Goal: Book appointment/travel/reservation

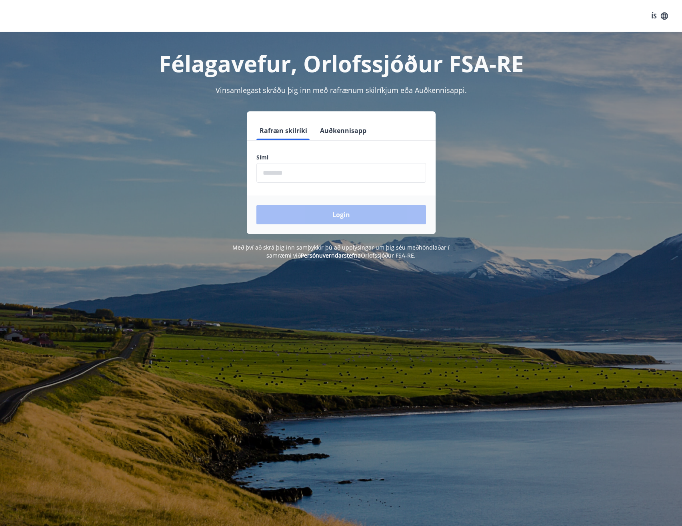
drag, startPoint x: 0, startPoint y: 0, endPoint x: 414, endPoint y: 175, distance: 449.3
click at [414, 175] on input "phone" at bounding box center [342, 173] width 170 height 20
type input "********"
click at [257, 205] on button "Login" at bounding box center [342, 214] width 170 height 19
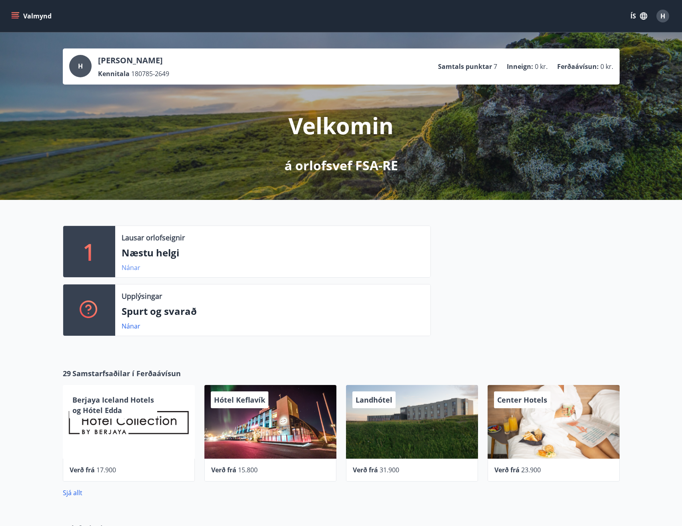
click at [126, 267] on link "Nánar" at bounding box center [131, 267] width 19 height 9
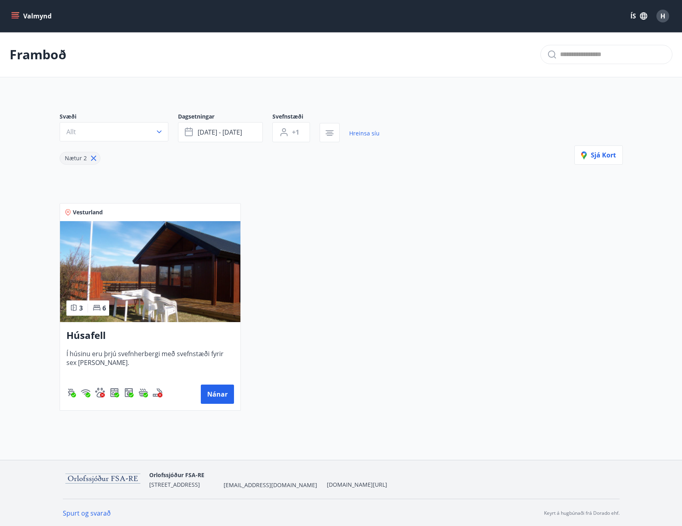
click at [93, 159] on icon at bounding box center [93, 158] width 1 height 1
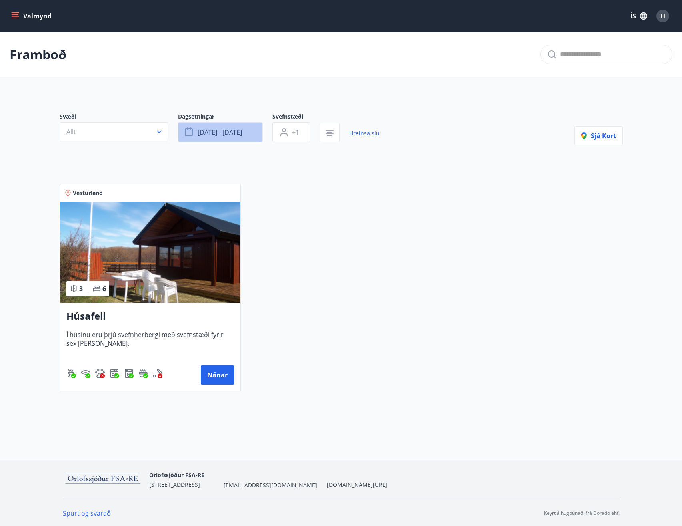
click at [223, 130] on span "[DATE] - [DATE]" at bounding box center [220, 132] width 44 height 9
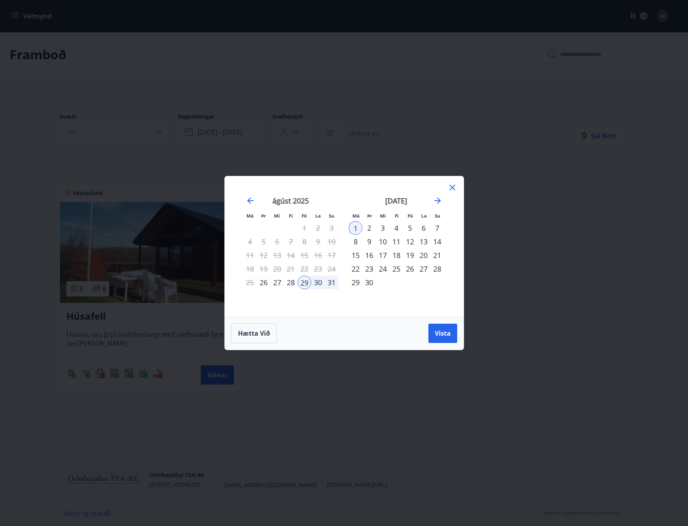
click at [451, 187] on icon at bounding box center [453, 188] width 10 height 10
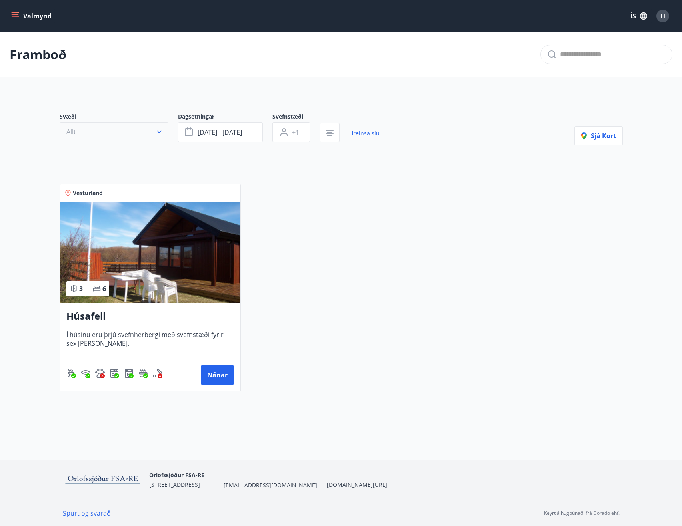
click at [146, 132] on button "Allt" at bounding box center [114, 131] width 109 height 19
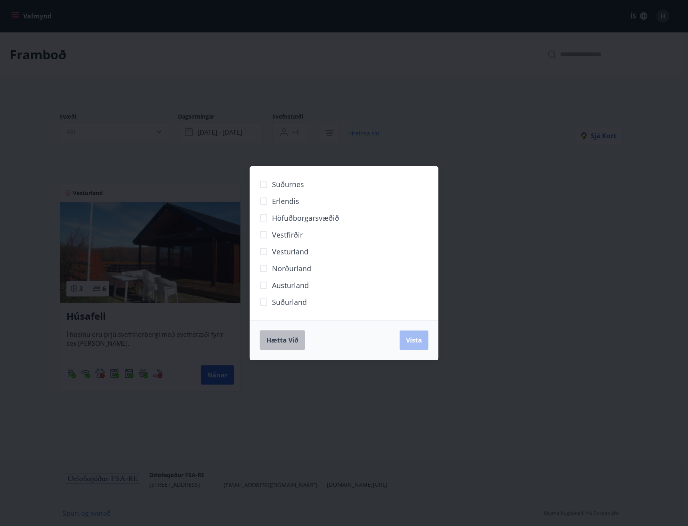
click at [290, 338] on span "Hætta við" at bounding box center [283, 339] width 32 height 9
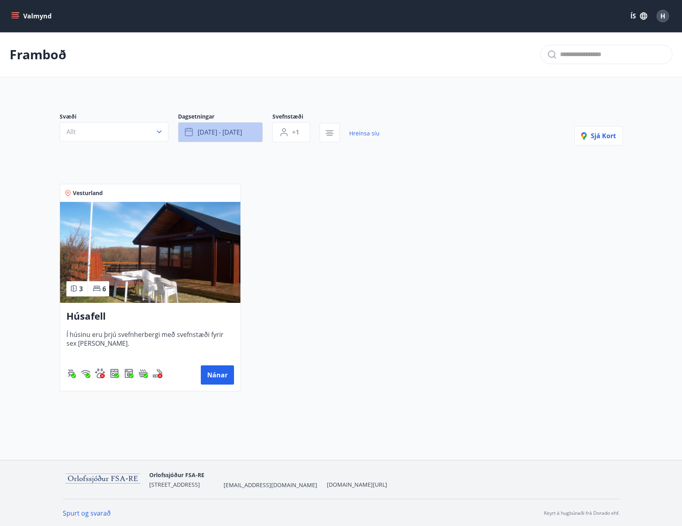
click at [215, 132] on span "[DATE] - [DATE]" at bounding box center [220, 132] width 44 height 9
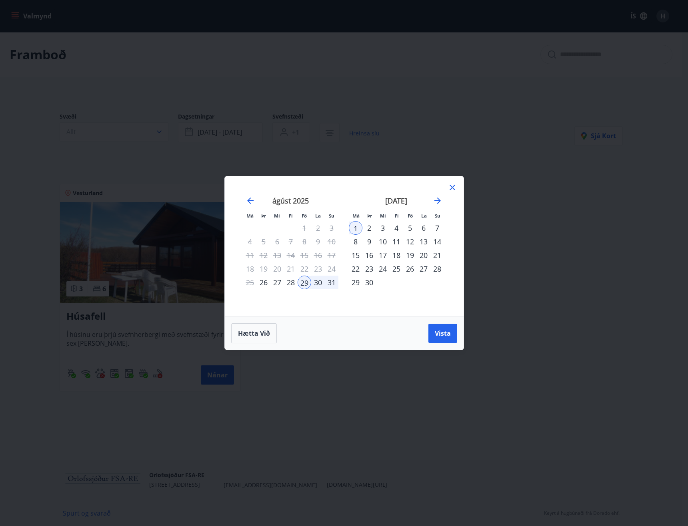
click at [451, 187] on icon at bounding box center [453, 188] width 10 height 10
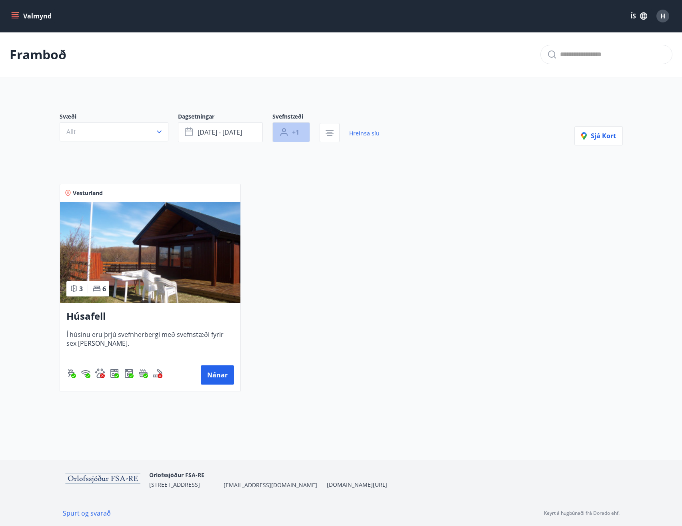
click at [295, 132] on span "+1" at bounding box center [295, 132] width 7 height 9
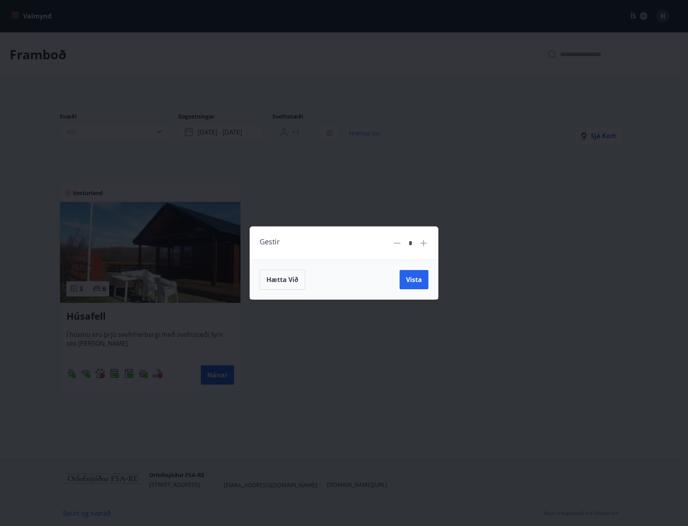
click at [295, 132] on div "Gestir * Hætta við Vista" at bounding box center [344, 263] width 688 height 526
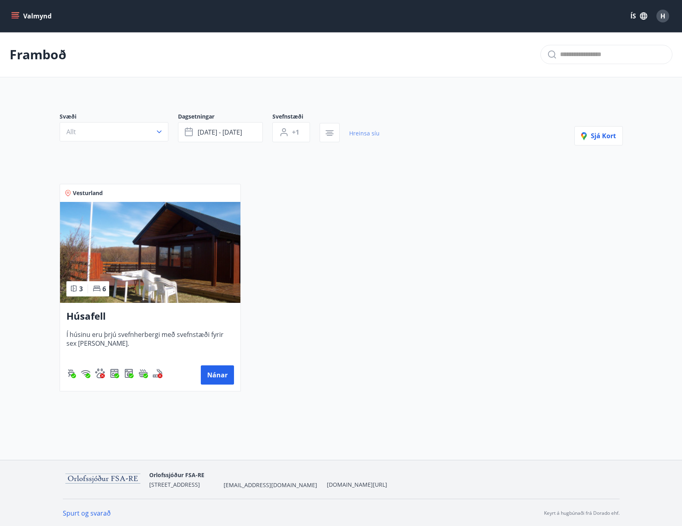
click at [364, 130] on link "Hreinsa síu" at bounding box center [364, 133] width 30 height 18
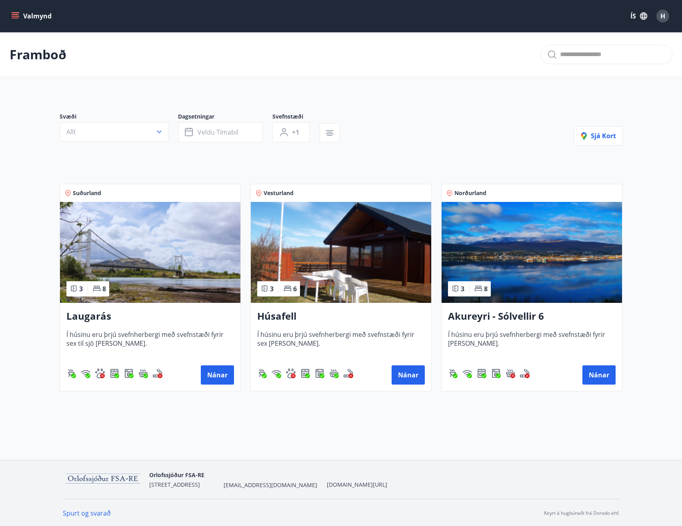
click at [500, 317] on h3 "Akureyri - Sólvellir 6" at bounding box center [532, 316] width 168 height 14
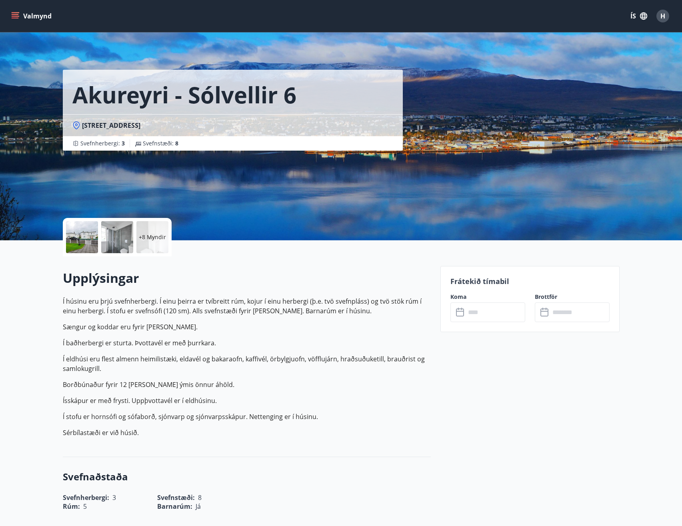
click at [479, 311] on input "text" at bounding box center [496, 312] width 60 height 20
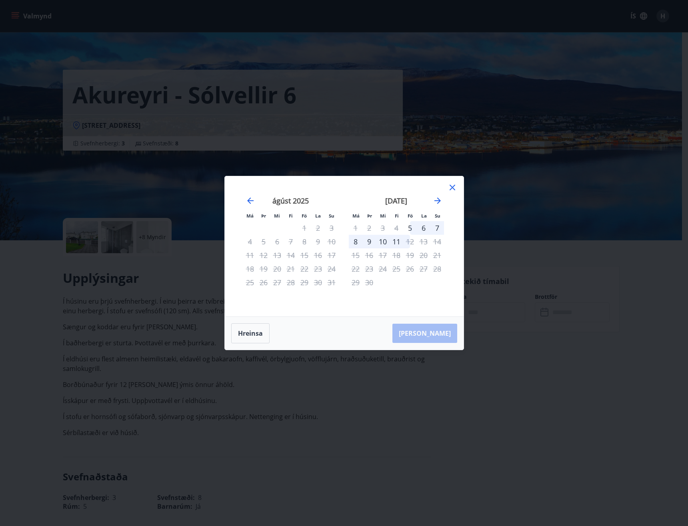
click at [397, 241] on div "11" at bounding box center [397, 242] width 14 height 14
click at [411, 242] on div "12" at bounding box center [410, 242] width 14 height 14
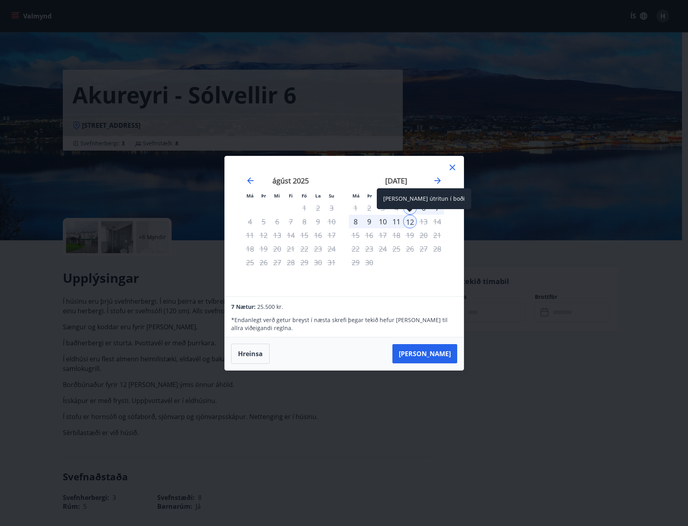
drag, startPoint x: 408, startPoint y: 224, endPoint x: 411, endPoint y: 209, distance: 15.0
click at [408, 224] on div "12" at bounding box center [410, 222] width 14 height 14
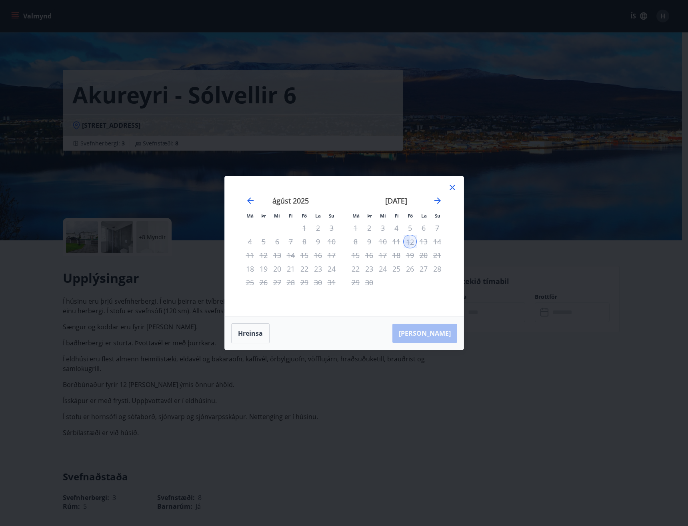
click at [410, 243] on div "12" at bounding box center [410, 242] width 14 height 14
click at [354, 256] on div "15" at bounding box center [356, 255] width 14 height 14
click at [455, 187] on icon at bounding box center [453, 188] width 10 height 10
